Goal: Task Accomplishment & Management: Manage account settings

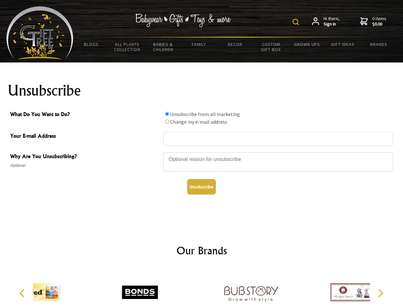
click at [297, 22] on img at bounding box center [296, 22] width 6 height 6
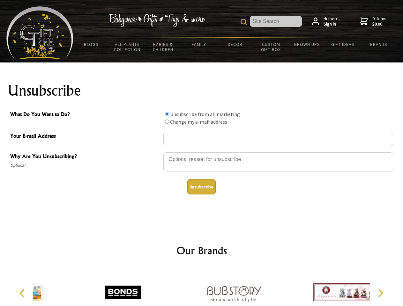
click at [202, 152] on div at bounding box center [278, 163] width 230 height 22
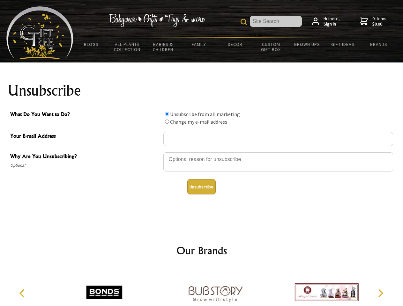
click at [167, 114] on input "What Do You Want to Do?" at bounding box center [167, 114] width 4 height 4
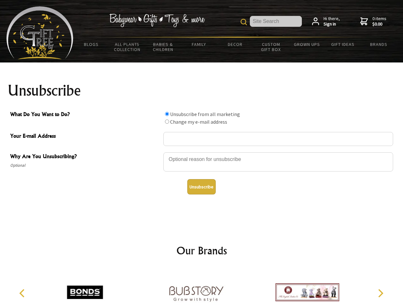
click at [167, 122] on input "What Do You Want to Do?" at bounding box center [167, 122] width 4 height 4
radio input "true"
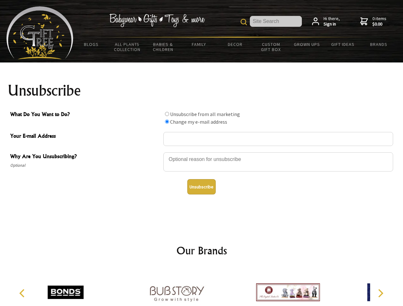
click at [201, 187] on button "Unsubscribe" at bounding box center [201, 186] width 28 height 15
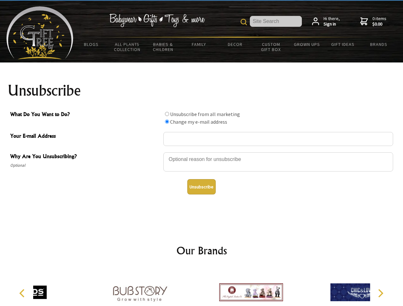
click at [202, 288] on div at bounding box center [251, 294] width 111 height 50
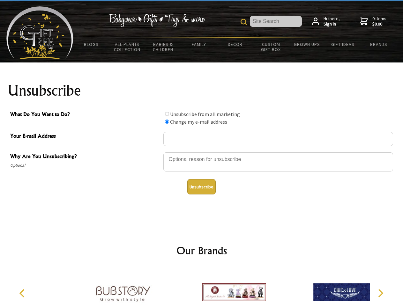
click at [23, 294] on icon "Previous" at bounding box center [23, 293] width 8 height 8
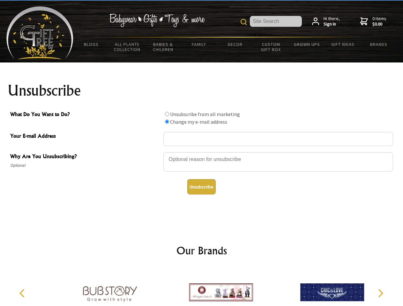
click at [380, 294] on icon "Next" at bounding box center [380, 293] width 8 height 8
